Goal: Find specific page/section: Find specific page/section

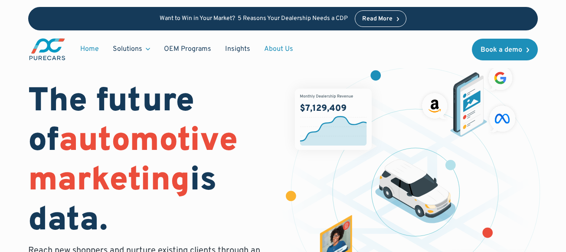
click at [286, 49] on link "About Us" at bounding box center [278, 49] width 43 height 16
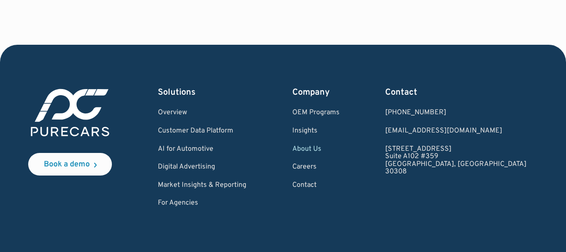
scroll to position [2473, 0]
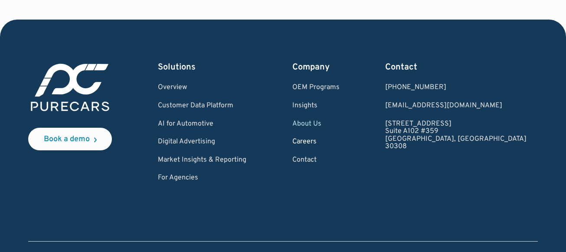
click at [333, 141] on link "Careers" at bounding box center [315, 142] width 47 height 8
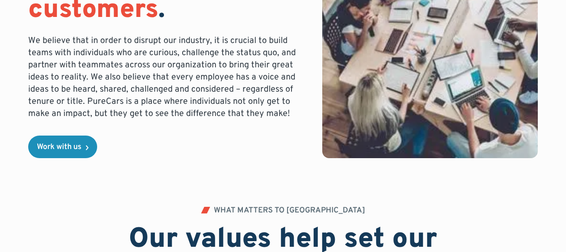
scroll to position [260, 0]
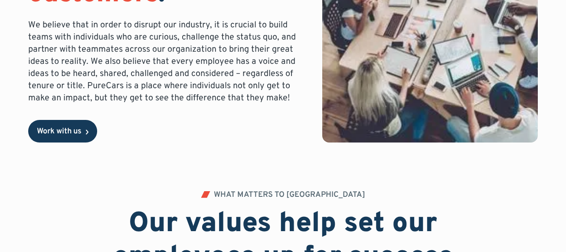
click at [83, 125] on link "Work with us" at bounding box center [62, 131] width 69 height 23
